Goal: Task Accomplishment & Management: Use online tool/utility

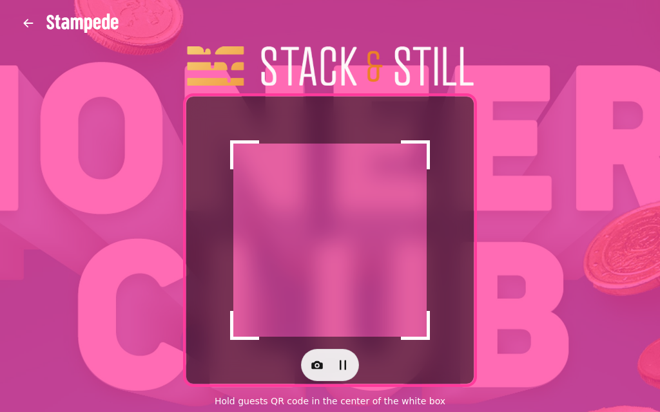
click at [305, 363] on button "button" at bounding box center [317, 365] width 26 height 26
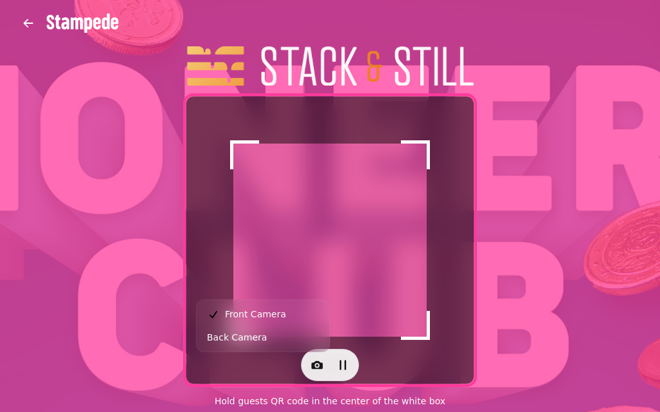
click at [298, 341] on button "Back Camera" at bounding box center [263, 337] width 128 height 23
